Goal: Information Seeking & Learning: Learn about a topic

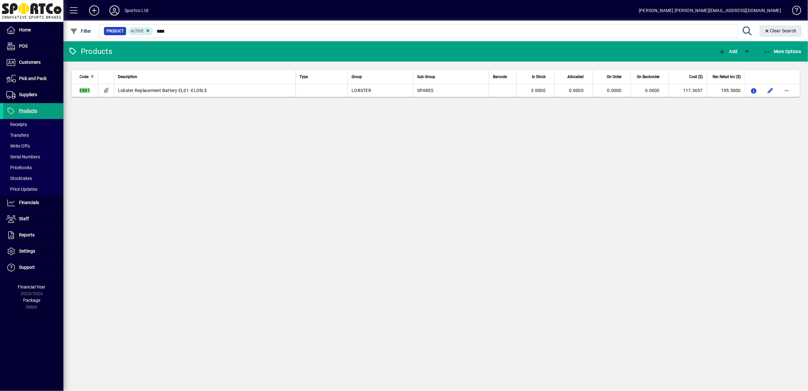
type input "****"
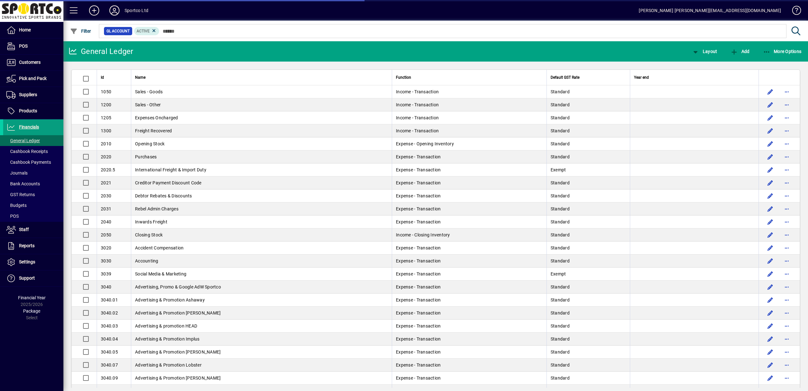
click at [784, 53] on span "More Options" at bounding box center [782, 51] width 39 height 5
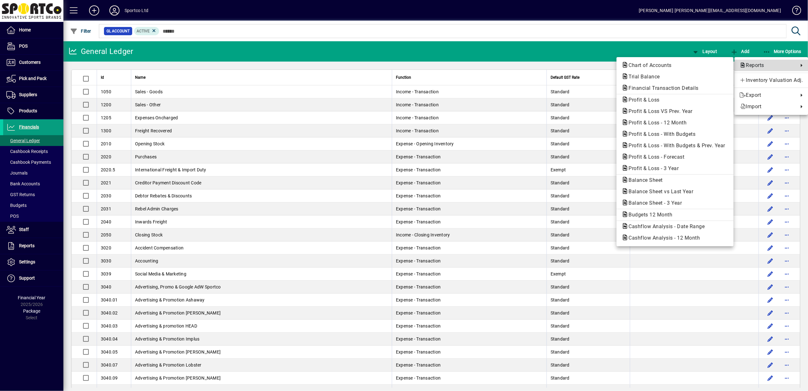
click at [761, 65] on span "Reports" at bounding box center [768, 66] width 56 height 8
click at [662, 110] on span "Profit & Loss VS Prev. Year" at bounding box center [659, 111] width 74 height 6
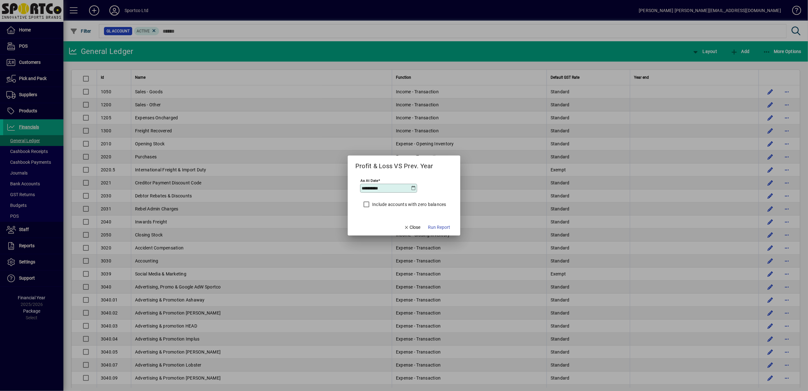
click at [413, 187] on icon at bounding box center [413, 187] width 5 height 5
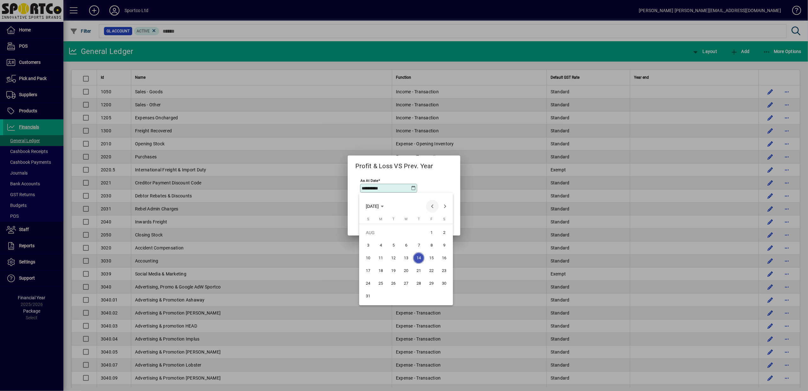
click at [434, 207] on span "Previous month" at bounding box center [432, 206] width 13 height 13
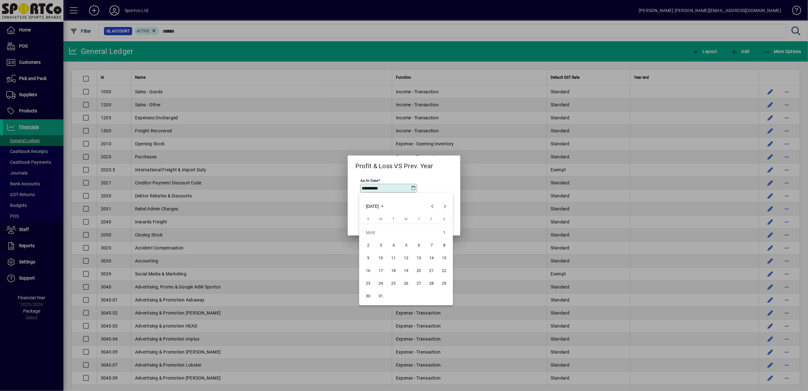
click at [379, 295] on span "31" at bounding box center [380, 295] width 11 height 11
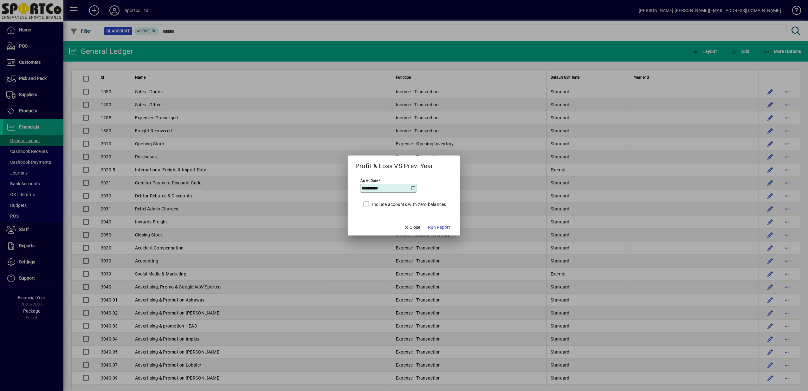
type input "**********"
click at [443, 227] on span "Run Report" at bounding box center [439, 227] width 22 height 7
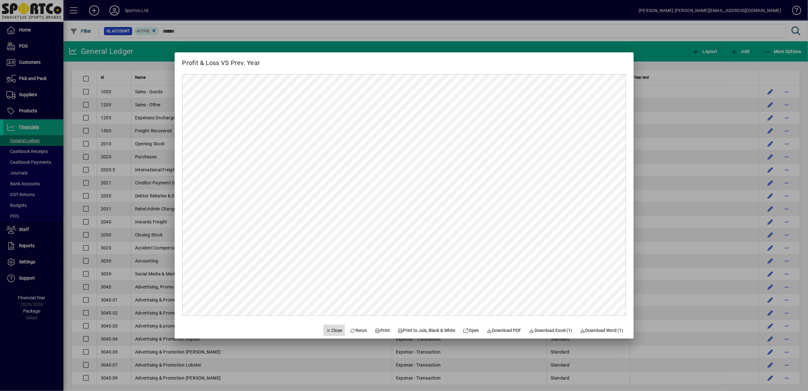
click at [326, 328] on icon "button" at bounding box center [329, 330] width 6 height 4
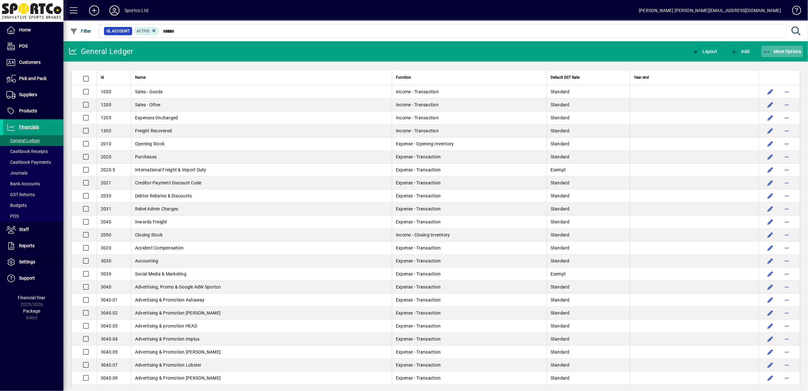
click at [769, 51] on icon "button" at bounding box center [767, 52] width 8 height 6
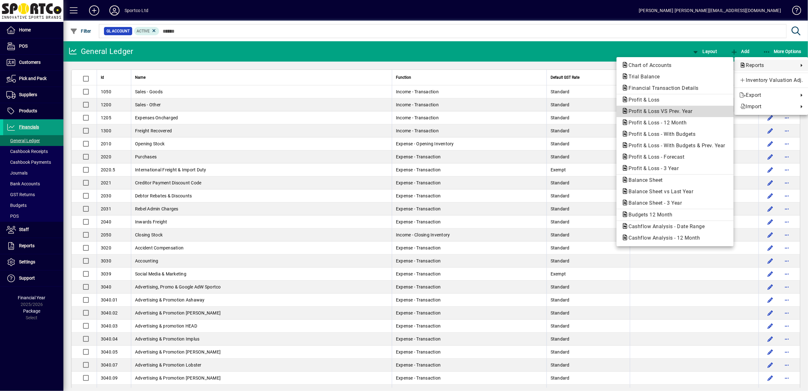
click at [657, 110] on span "Profit & Loss VS Prev. Year" at bounding box center [659, 111] width 74 height 6
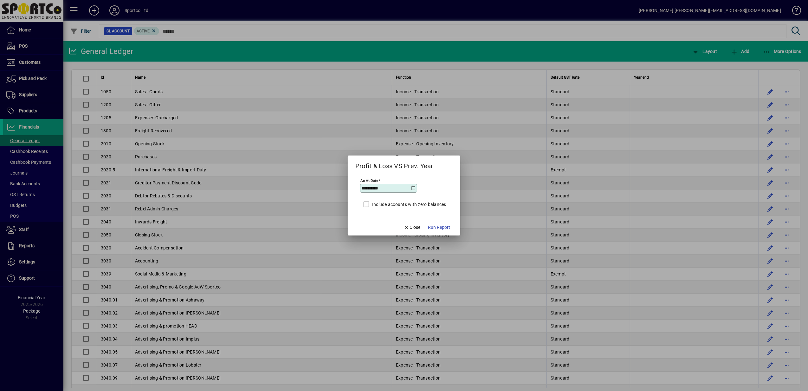
click at [413, 188] on icon at bounding box center [413, 187] width 5 height 5
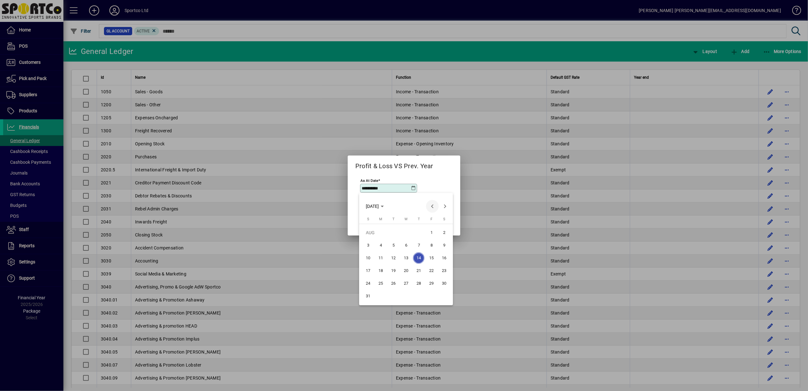
click at [431, 204] on span "Previous month" at bounding box center [432, 206] width 13 height 13
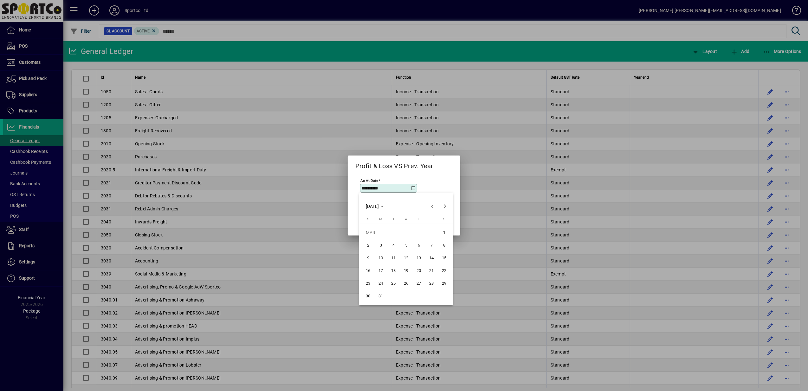
click at [381, 294] on span "31" at bounding box center [380, 295] width 11 height 11
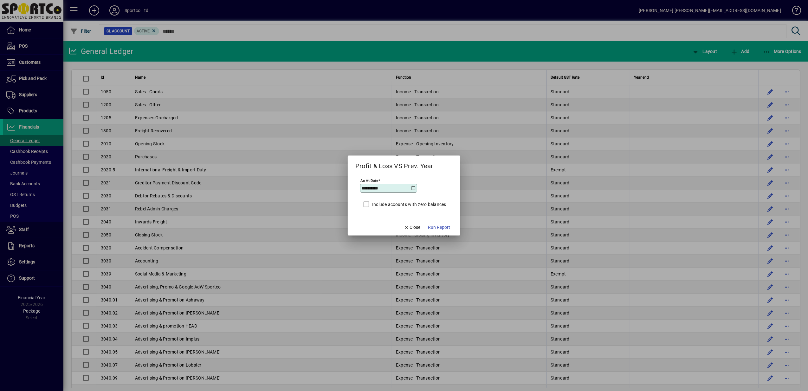
type input "**********"
click at [439, 224] on span "Run Report" at bounding box center [439, 227] width 22 height 7
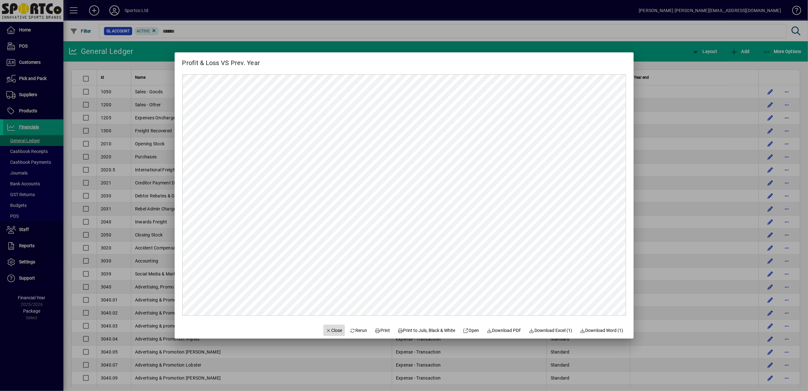
click at [327, 329] on span "Close" at bounding box center [334, 330] width 16 height 7
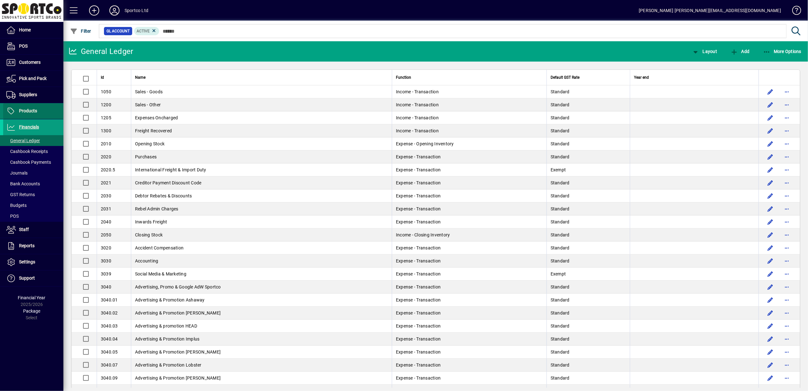
click at [32, 110] on span "Products" at bounding box center [28, 110] width 18 height 5
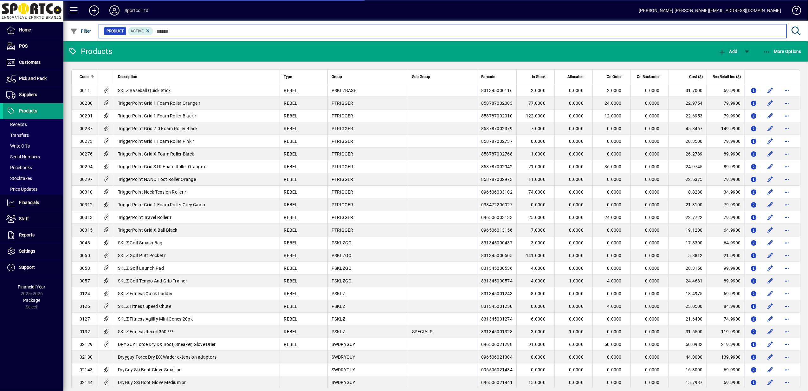
click at [182, 28] on input "text" at bounding box center [467, 31] width 628 height 9
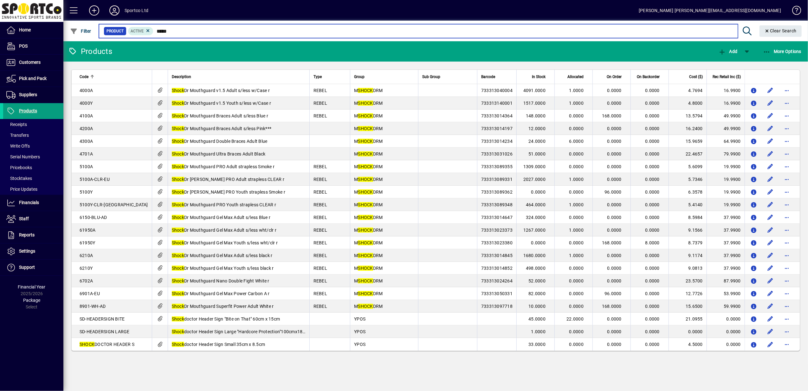
type input "*****"
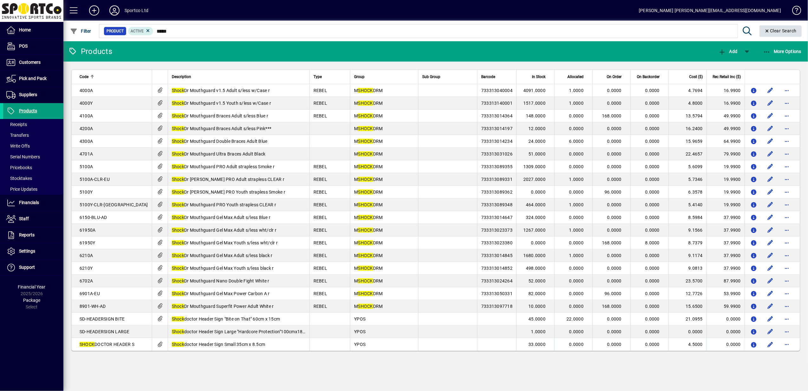
click at [766, 32] on icon "Clear" at bounding box center [768, 31] width 6 height 4
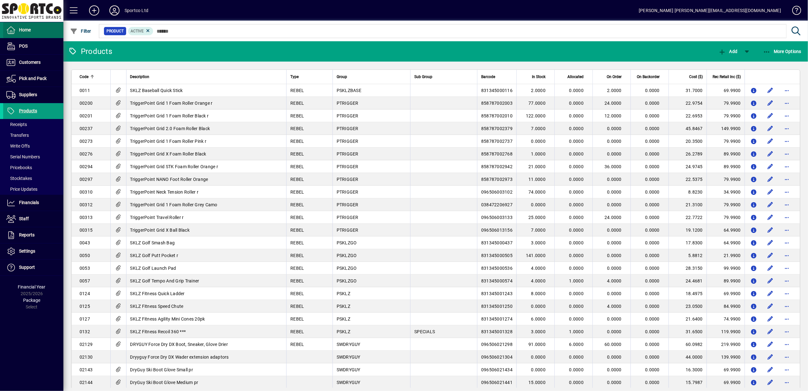
click at [20, 29] on span "Home" at bounding box center [25, 29] width 12 height 5
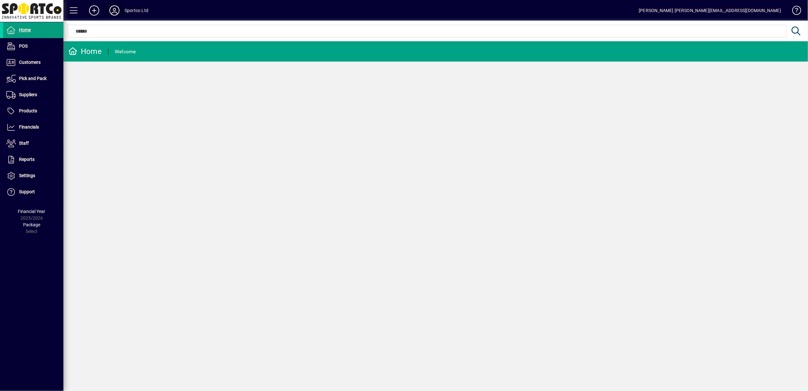
click at [117, 9] on icon at bounding box center [114, 10] width 13 height 10
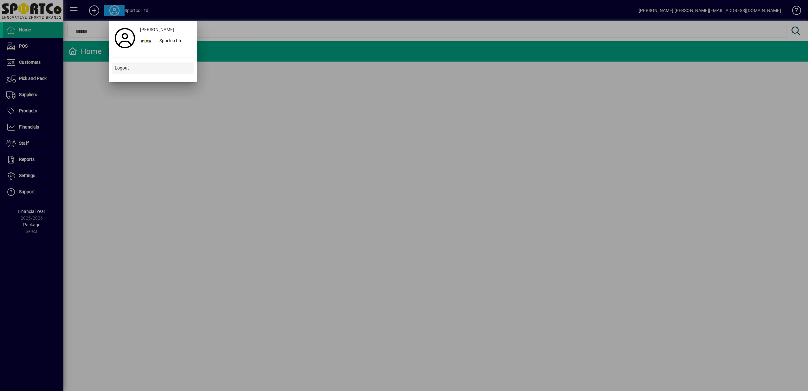
click at [122, 68] on span "Logout" at bounding box center [122, 68] width 14 height 7
